Goal: Information Seeking & Learning: Understand process/instructions

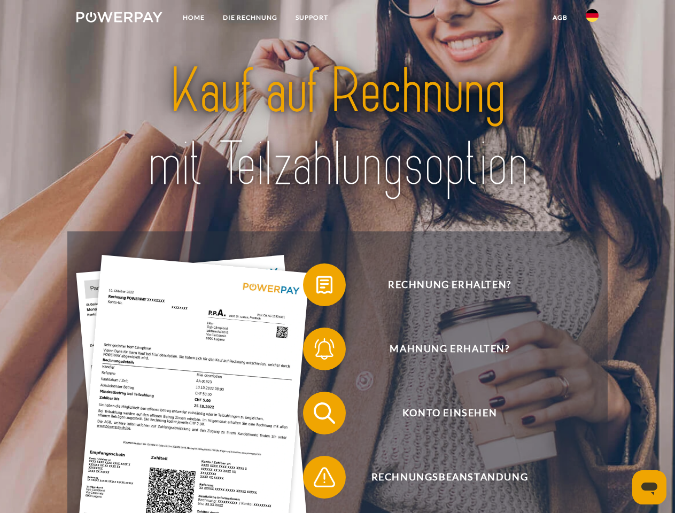
click at [119, 19] on img at bounding box center [119, 17] width 86 height 11
click at [592, 19] on img at bounding box center [591, 15] width 13 height 13
click at [559, 18] on link "agb" at bounding box center [559, 17] width 33 height 19
click at [316, 287] on span at bounding box center [307, 284] width 53 height 53
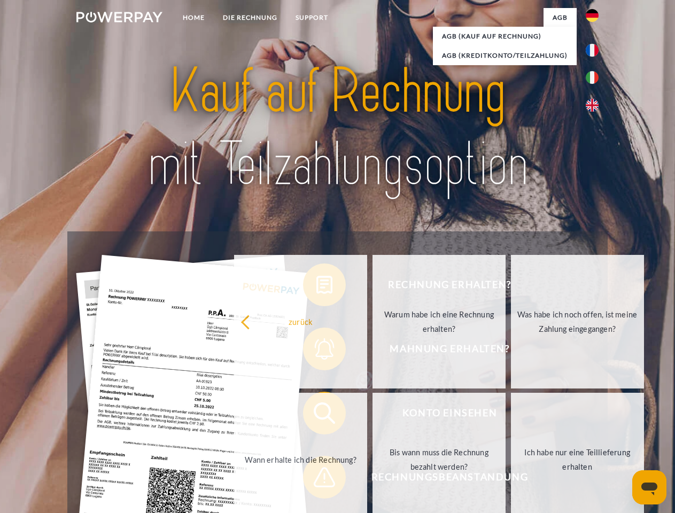
click at [316, 351] on div "Rechnung erhalten? Mahnung erhalten? Konto einsehen" at bounding box center [336, 444] width 539 height 427
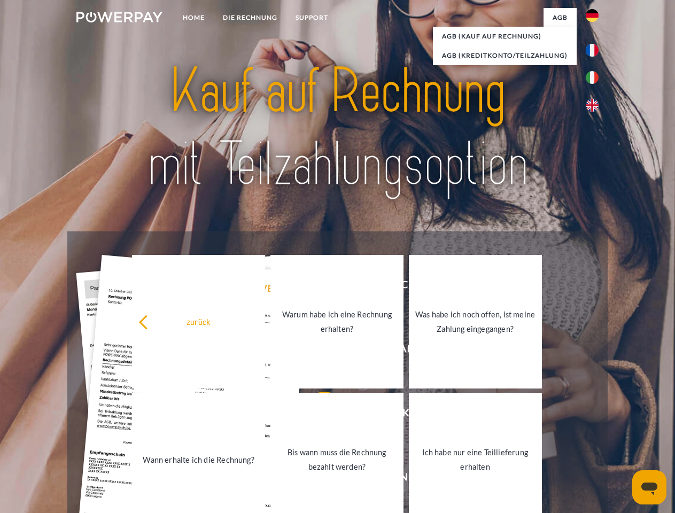
click at [316, 415] on link "Bis wann muss die Rechnung bezahlt werden?" at bounding box center [336, 460] width 133 height 134
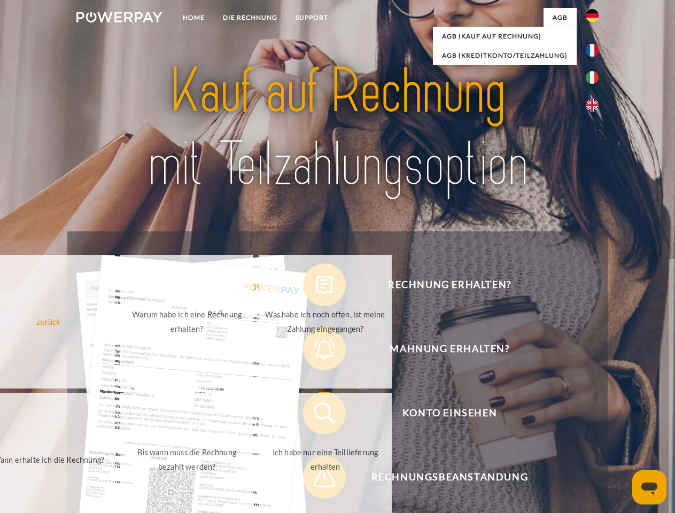
click at [316, 479] on span at bounding box center [307, 476] width 53 height 53
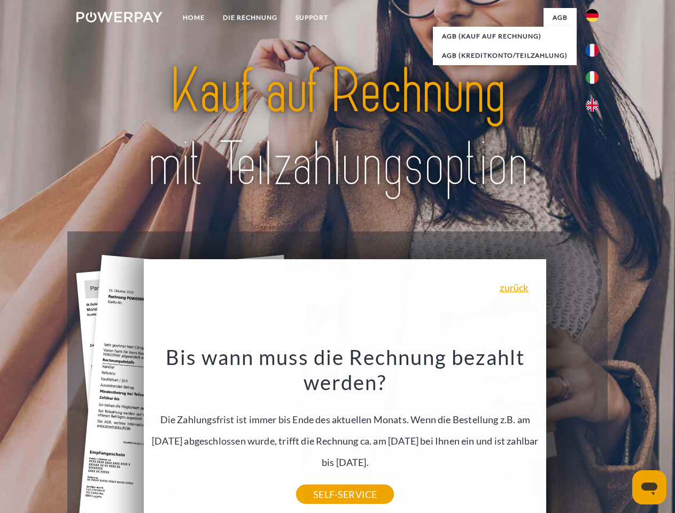
click at [649, 487] on icon "Messaging-Fenster öffnen" at bounding box center [649, 488] width 16 height 13
